Goal: Task Accomplishment & Management: Manage account settings

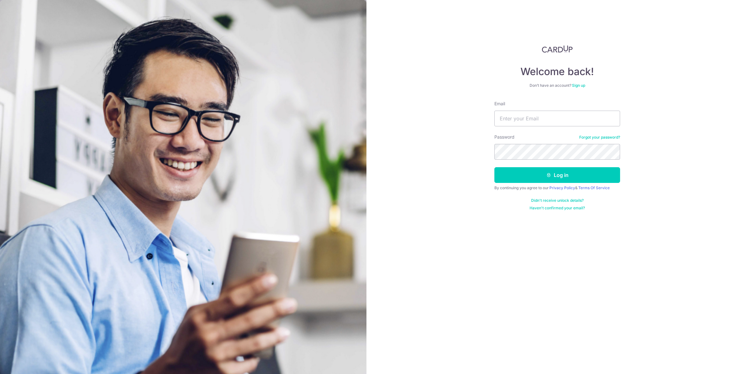
type input "[EMAIL_ADDRESS][DOMAIN_NAME]"
click at [604, 171] on button "Log in" at bounding box center [557, 175] width 126 height 16
